Goal: Task Accomplishment & Management: Manage account settings

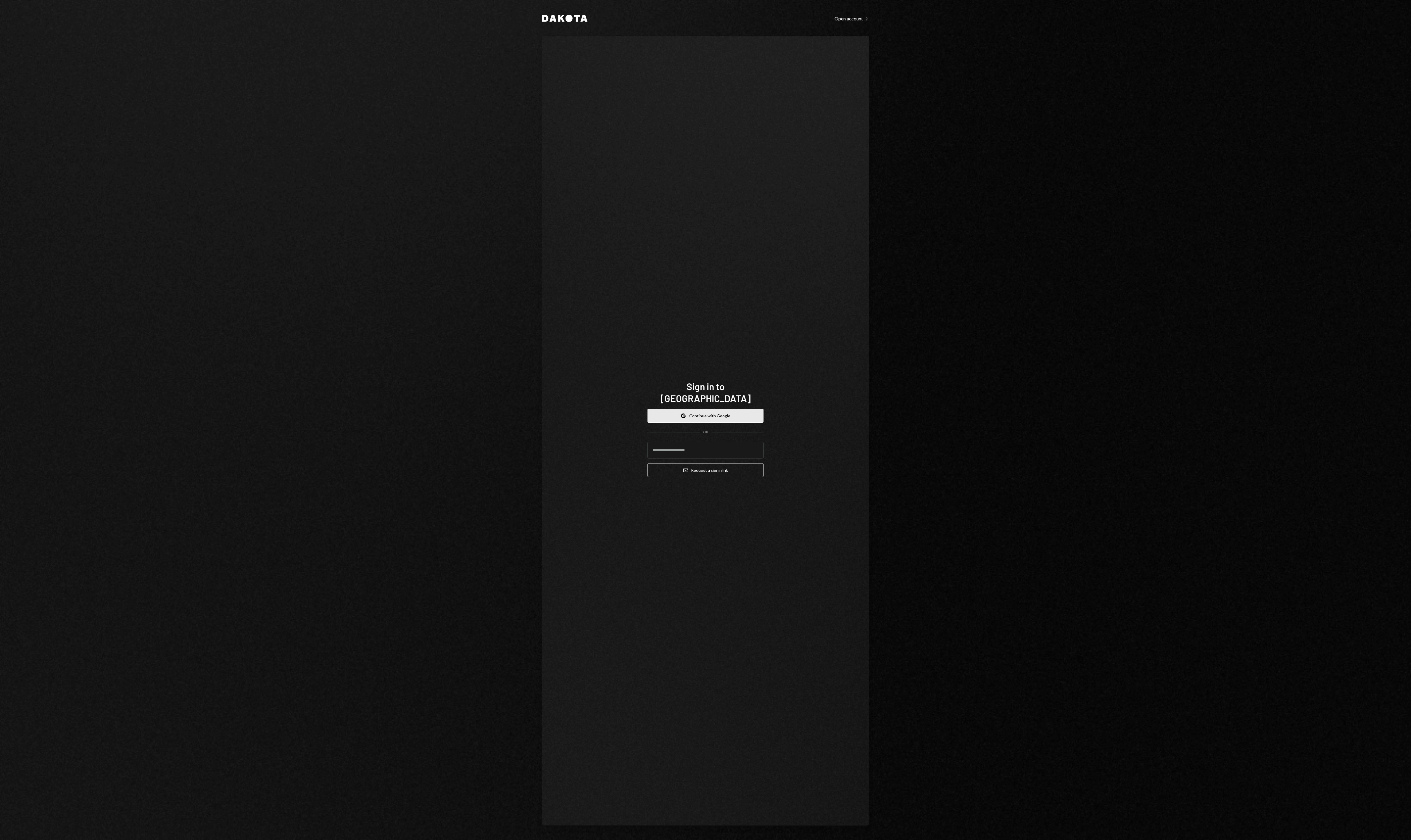
drag, startPoint x: 749, startPoint y: 401, endPoint x: 739, endPoint y: 406, distance: 11.2
click at [749, 404] on div "Google Continue with Google OR Email Request a sign in link" at bounding box center [706, 443] width 116 height 78
click at [736, 409] on button "Google Continue with Google" at bounding box center [706, 416] width 116 height 14
click at [688, 451] on button "Continue" at bounding box center [706, 448] width 116 height 14
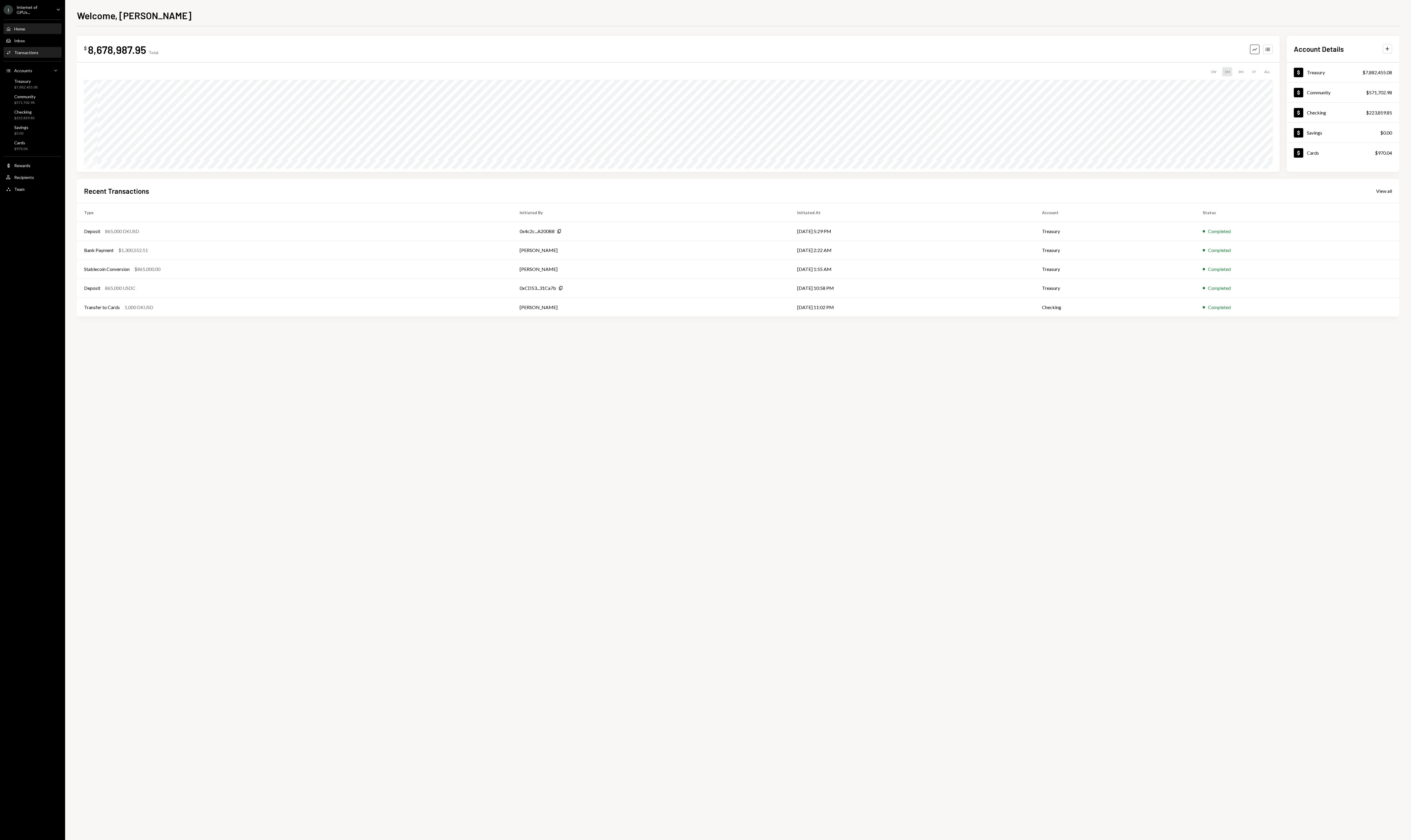
click at [23, 51] on div "Transactions" at bounding box center [26, 52] width 24 height 5
